Goal: Task Accomplishment & Management: Manage account settings

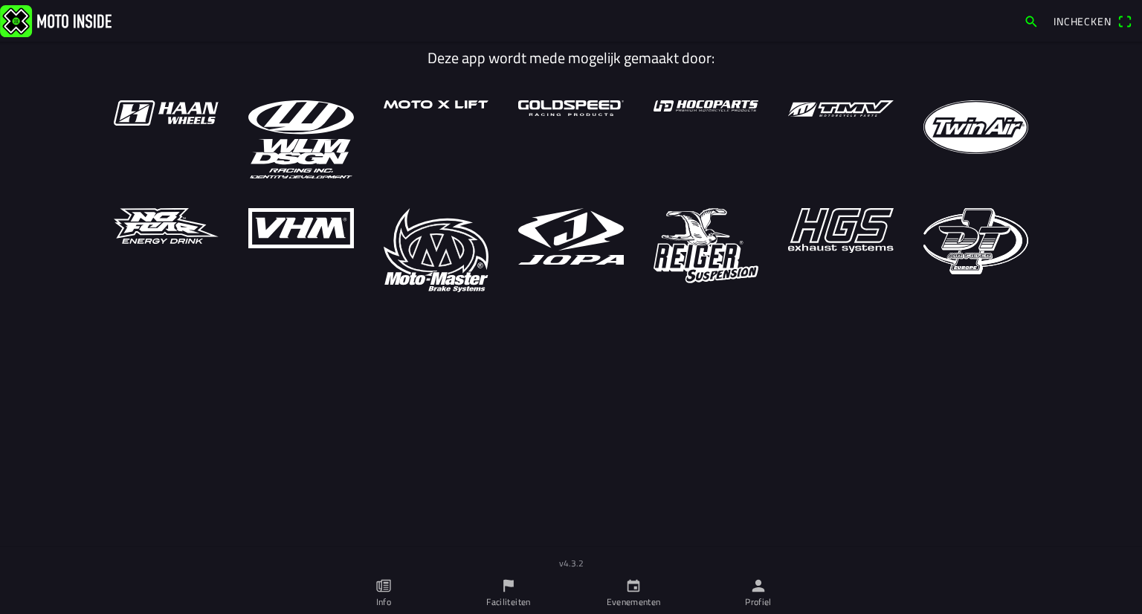
click at [740, 591] on link "Profiel" at bounding box center [758, 593] width 125 height 42
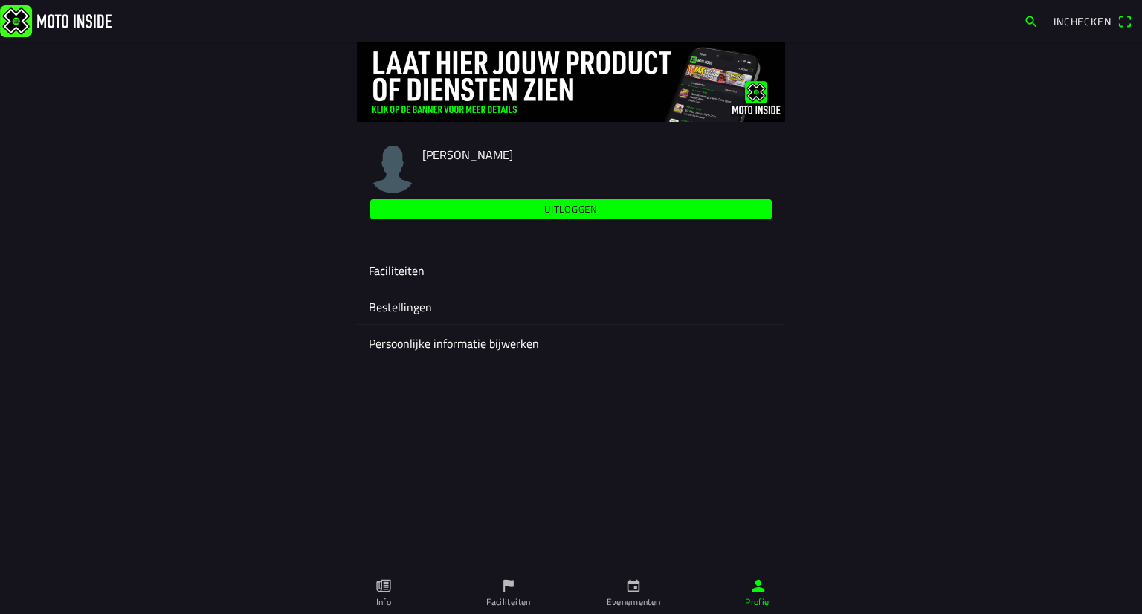
click at [457, 271] on ion-label "Faciliteiten" at bounding box center [571, 271] width 404 height 18
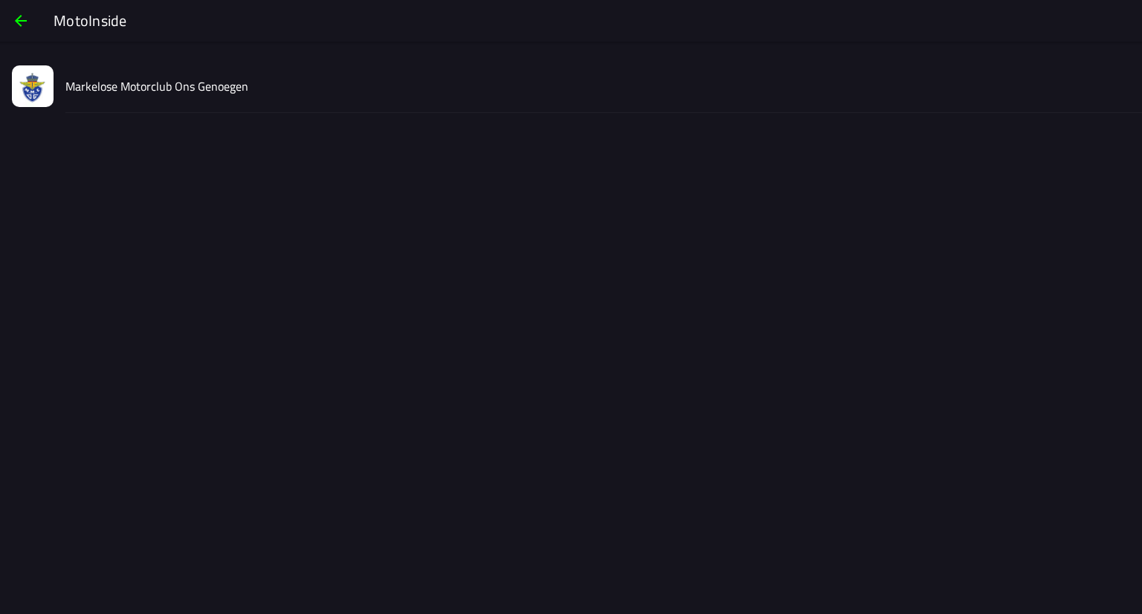
click at [0, 0] on slot "Markelose Motorclub Ons Genoegen" at bounding box center [0, 0] width 0 height 0
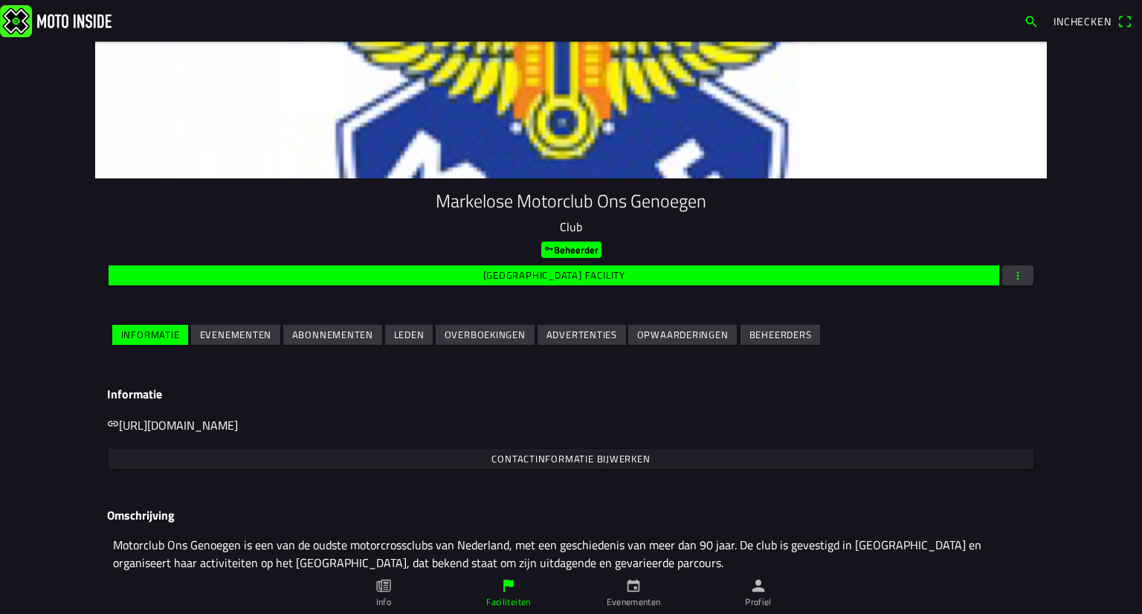
scroll to position [93, 0]
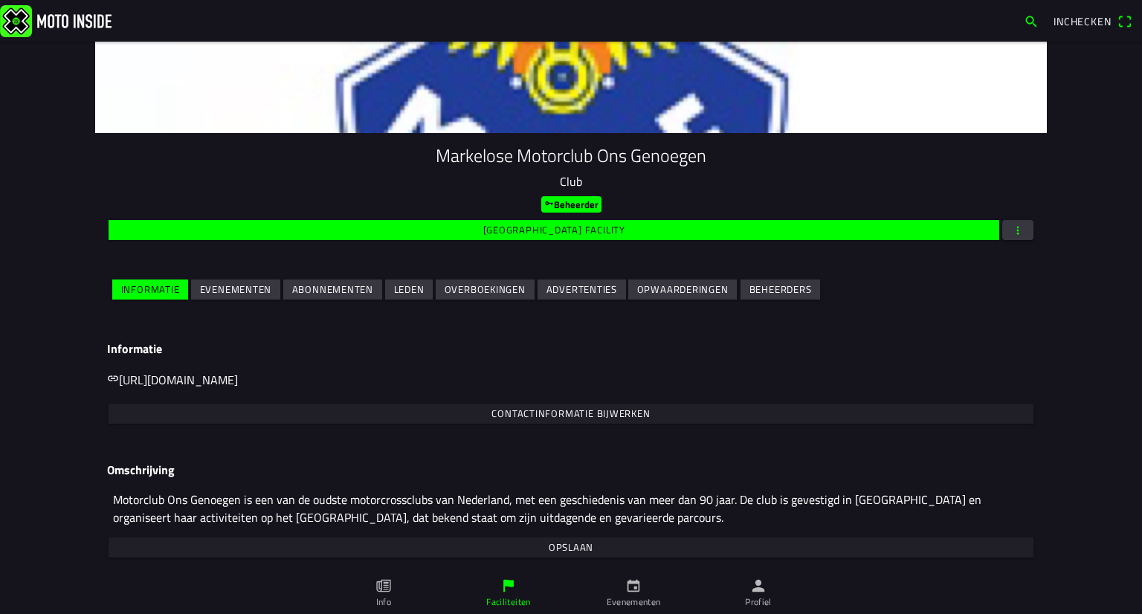
click at [244, 279] on span "Evenementen" at bounding box center [236, 289] width 72 height 20
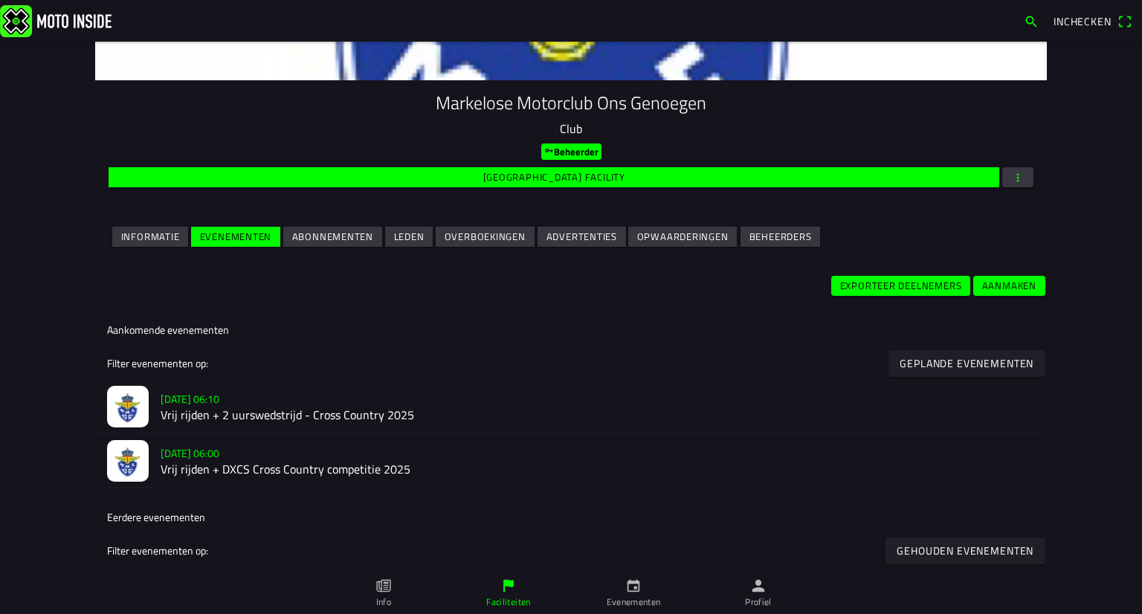
scroll to position [149, 0]
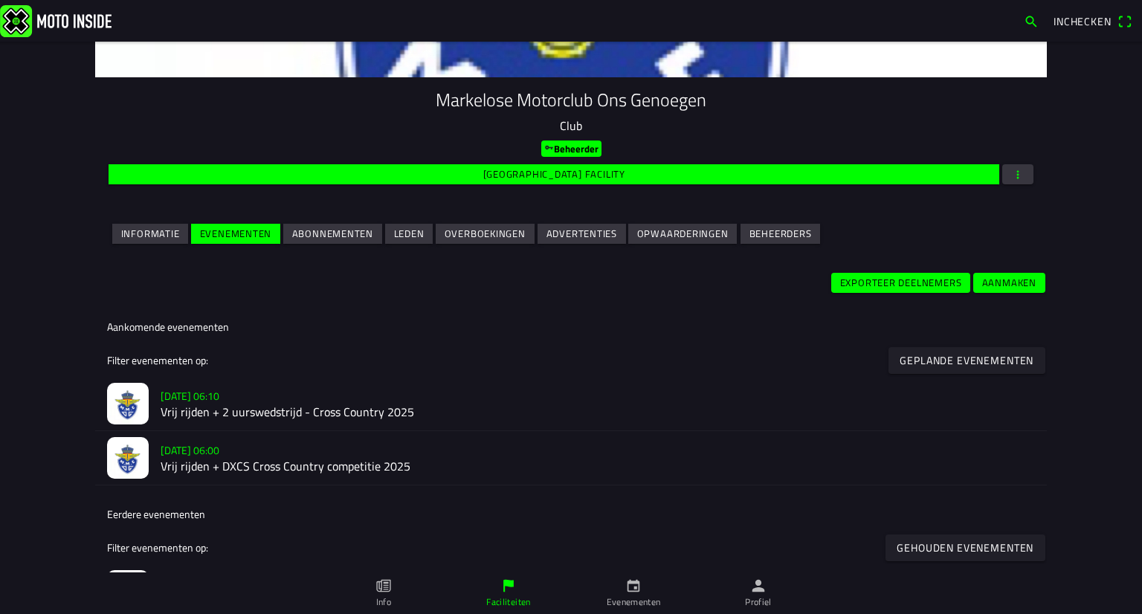
click at [252, 406] on h2 "Vrij rijden + 2 uurswedstrijd - Cross Country 2025" at bounding box center [598, 413] width 874 height 14
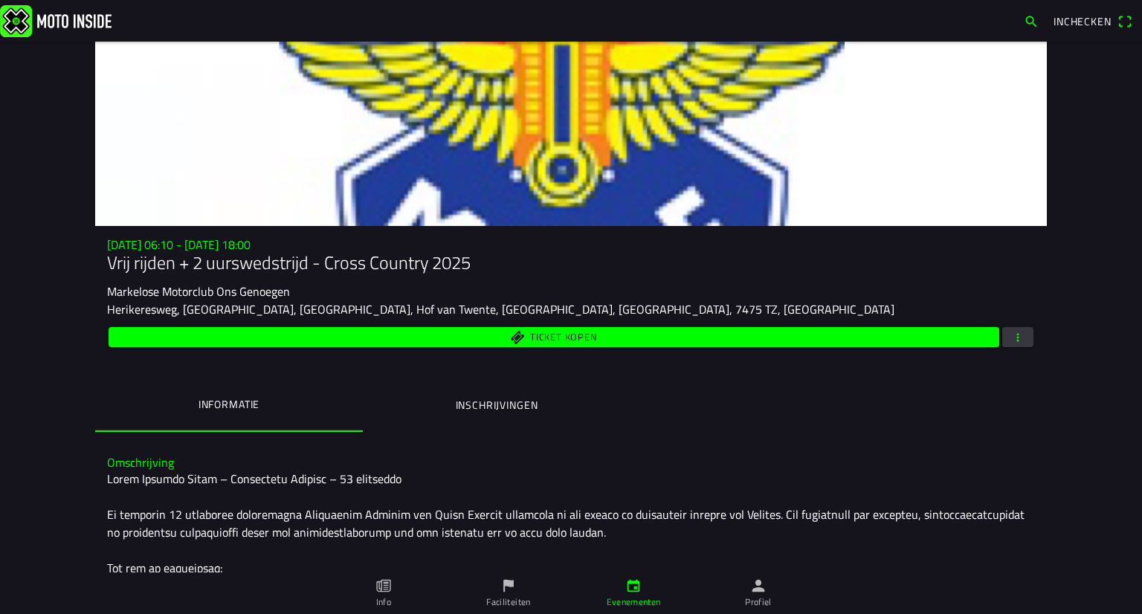
click at [1011, 343] on span "button" at bounding box center [1017, 337] width 13 height 20
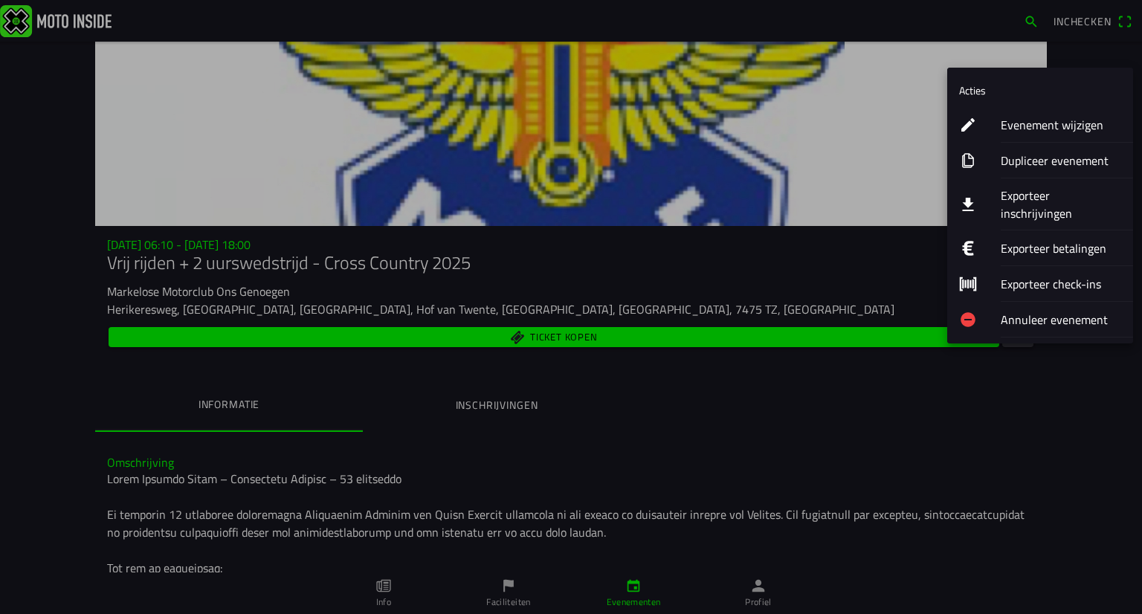
click at [989, 195] on button "Exporteer inschrijvingen" at bounding box center [1040, 204] width 186 height 52
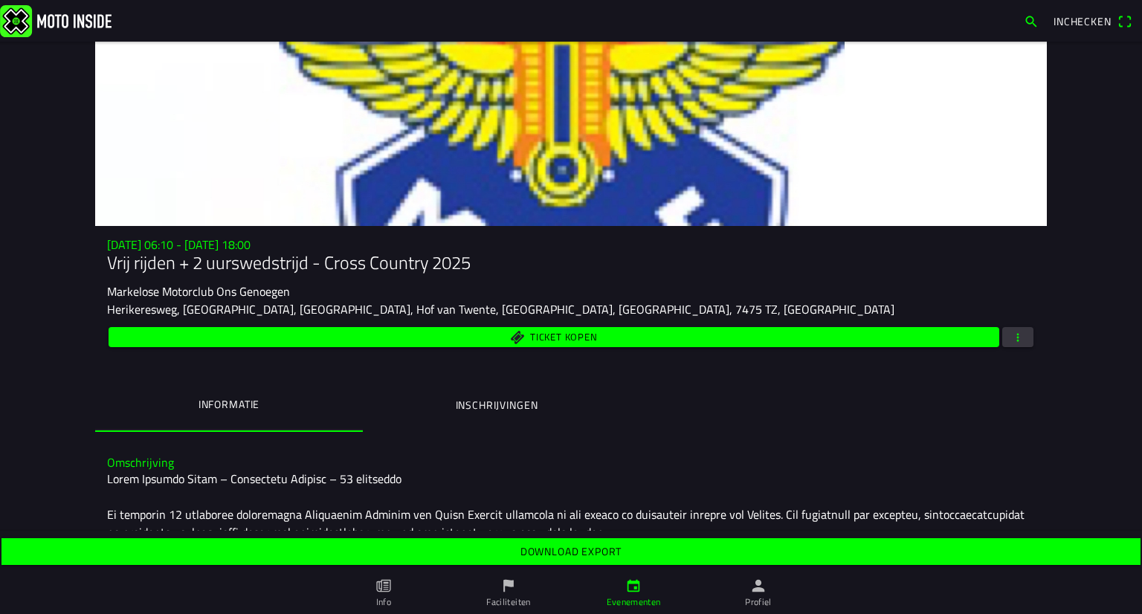
click at [0, 0] on slot "Download export" at bounding box center [0, 0] width 0 height 0
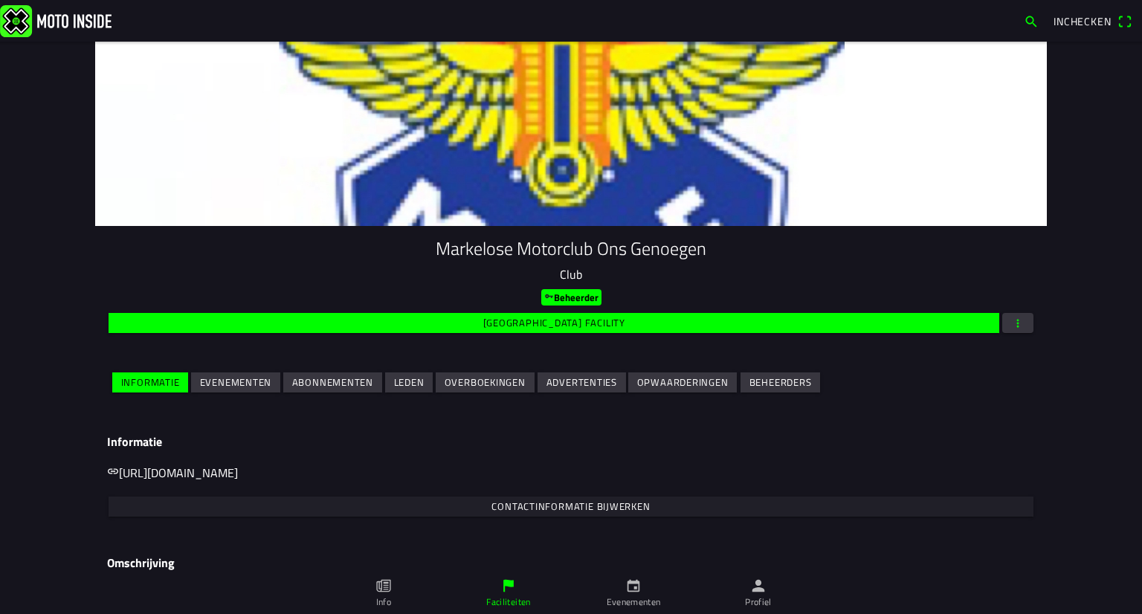
click at [0, 0] on slot "Evenementen" at bounding box center [0, 0] width 0 height 0
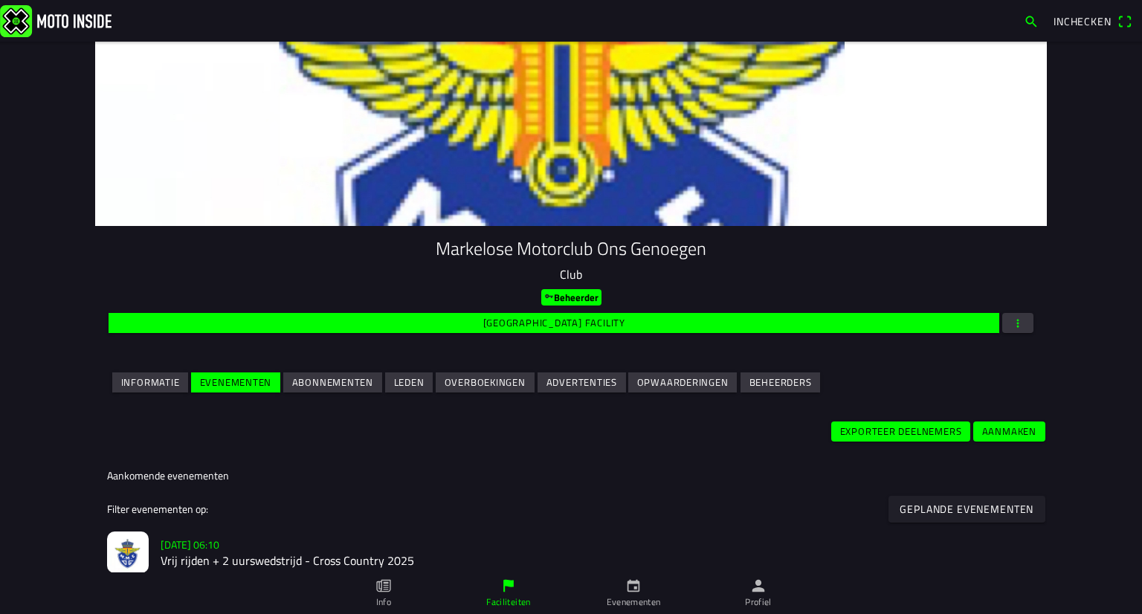
scroll to position [149, 0]
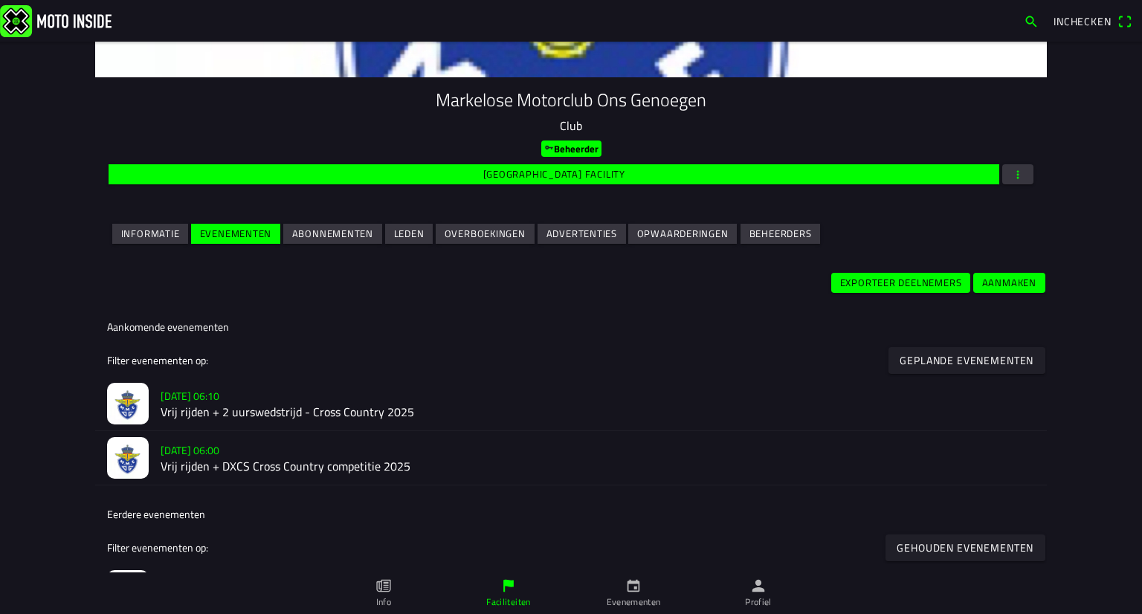
click at [0, 0] on slot "[DATE] 06:00" at bounding box center [0, 0] width 0 height 0
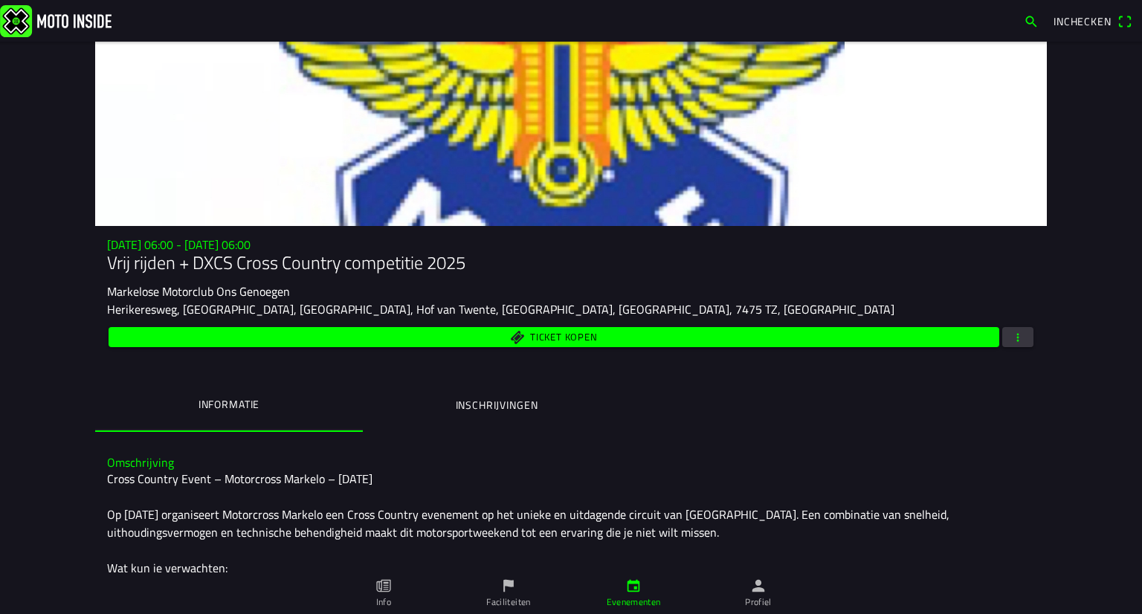
click at [1002, 346] on button "button" at bounding box center [1017, 337] width 31 height 20
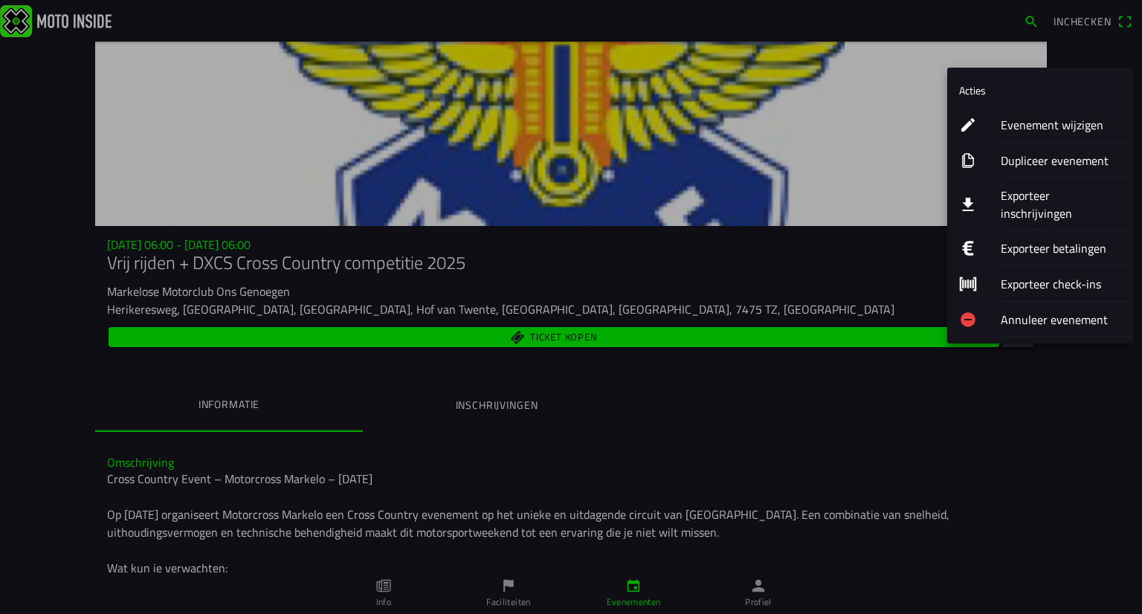
click at [1000, 197] on ion-label "Exporteer inschrijvingen" at bounding box center [1060, 205] width 120 height 36
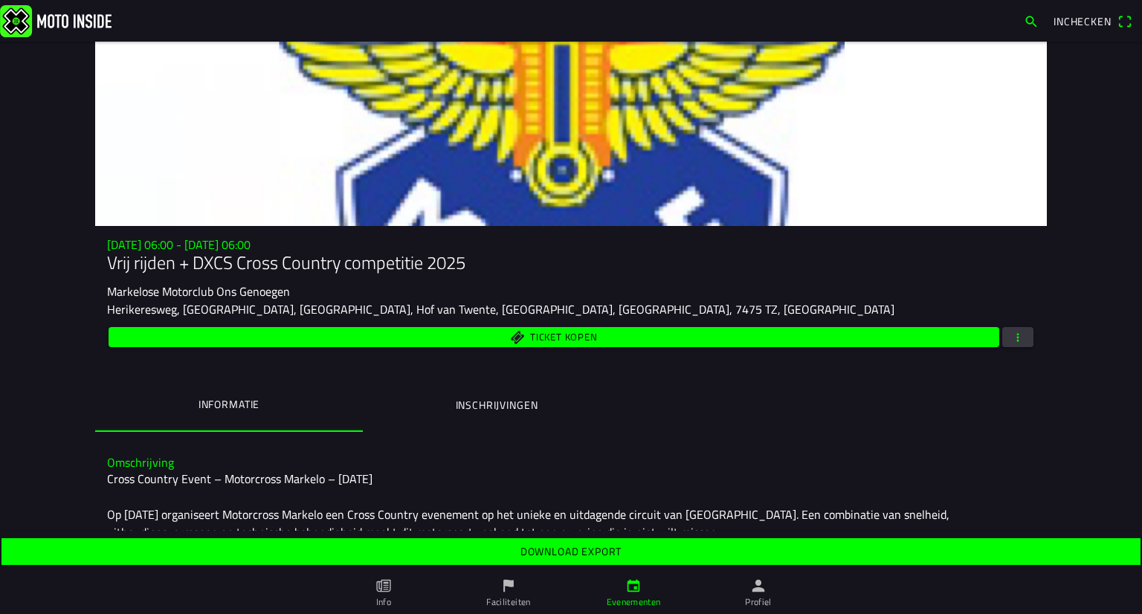
drag, startPoint x: 574, startPoint y: 551, endPoint x: 765, endPoint y: 334, distance: 289.6
click at [0, 0] on slot "Download export" at bounding box center [0, 0] width 0 height 0
